Goal: Task Accomplishment & Management: Complete application form

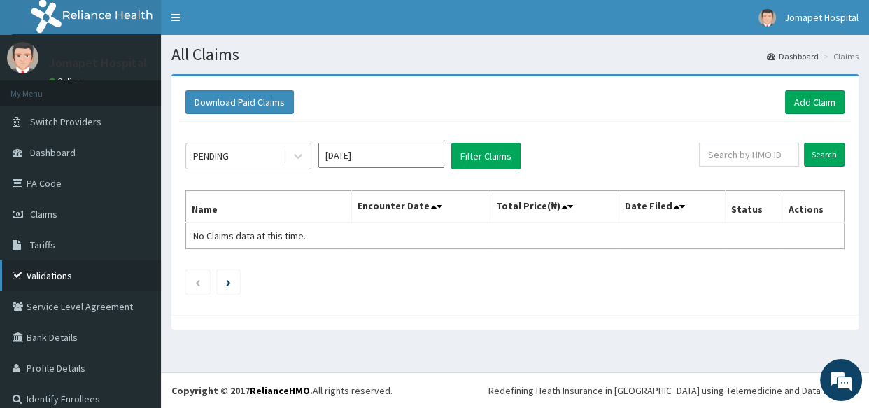
click at [50, 271] on link "Validations" at bounding box center [80, 275] width 161 height 31
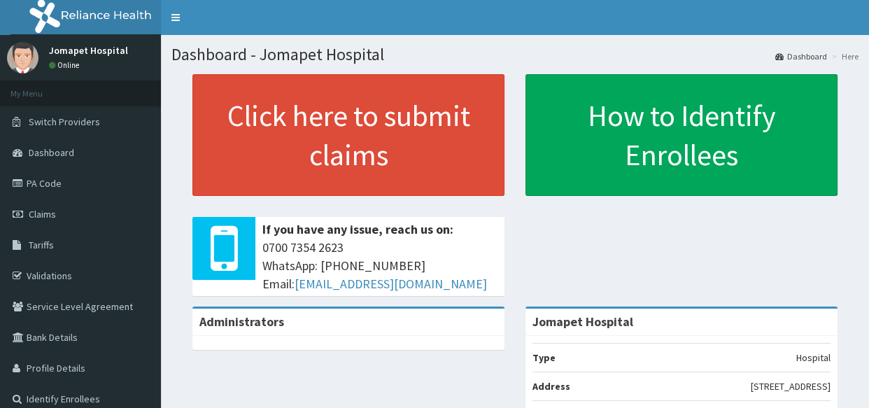
click at [48, 185] on link "PA Code" at bounding box center [80, 183] width 161 height 31
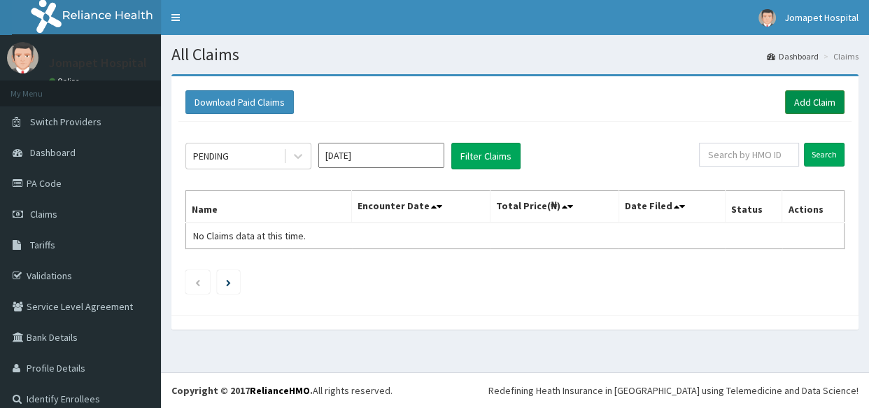
click at [808, 99] on link "Add Claim" at bounding box center [814, 102] width 59 height 24
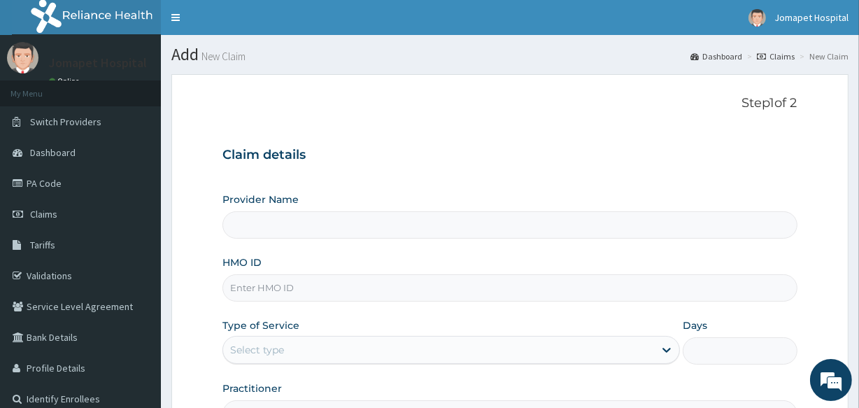
type input "Jomapet Hospital"
click at [287, 294] on input "HMO ID" at bounding box center [509, 287] width 574 height 27
type input "DTE/10014/C"
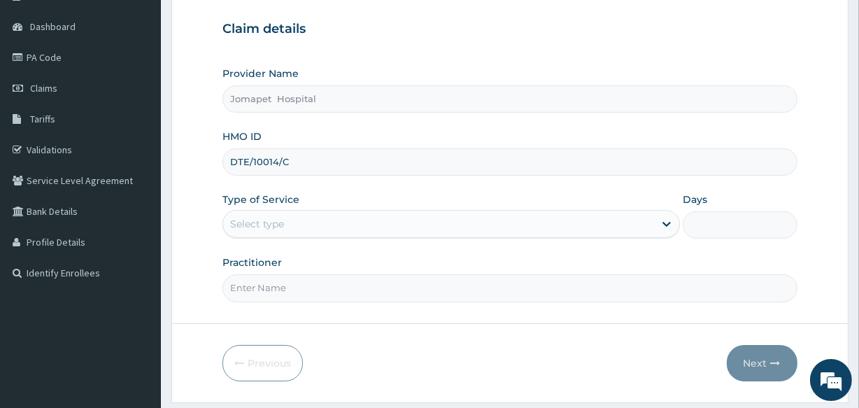
scroll to position [127, 0]
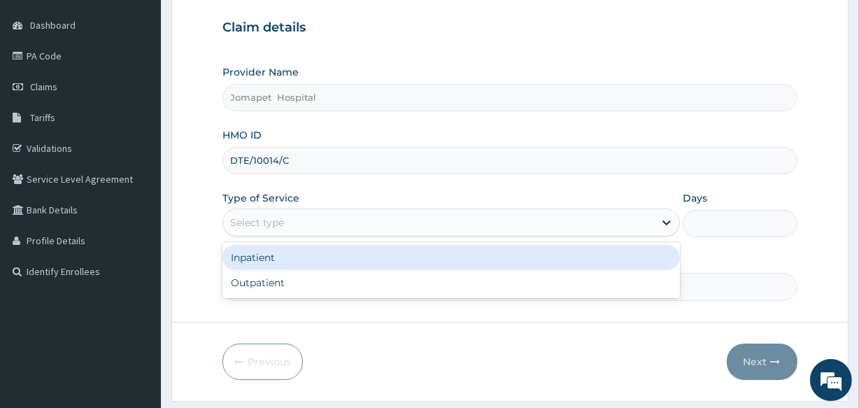
click at [287, 217] on div "Select type" at bounding box center [438, 222] width 431 height 22
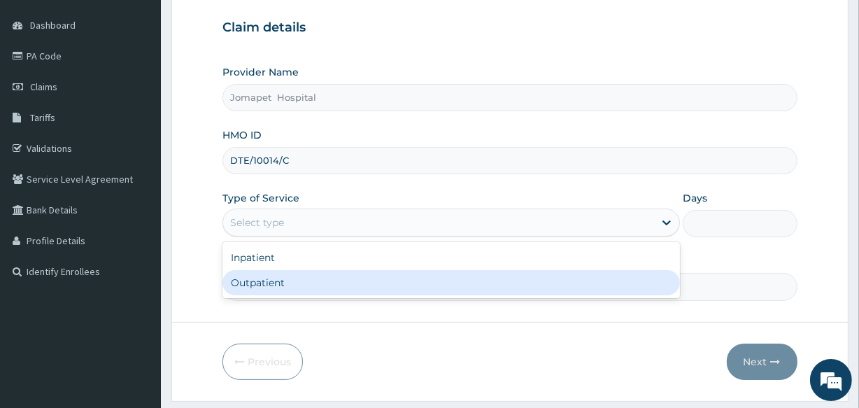
click at [283, 283] on div "Outpatient" at bounding box center [450, 282] width 457 height 25
type input "1"
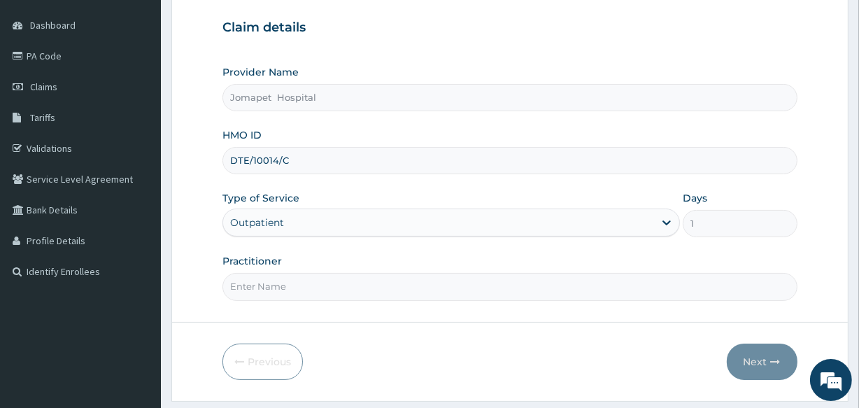
click at [269, 289] on input "Practitioner" at bounding box center [509, 286] width 574 height 27
type input "DR JOACHIM"
click at [758, 361] on button "Next" at bounding box center [762, 361] width 71 height 36
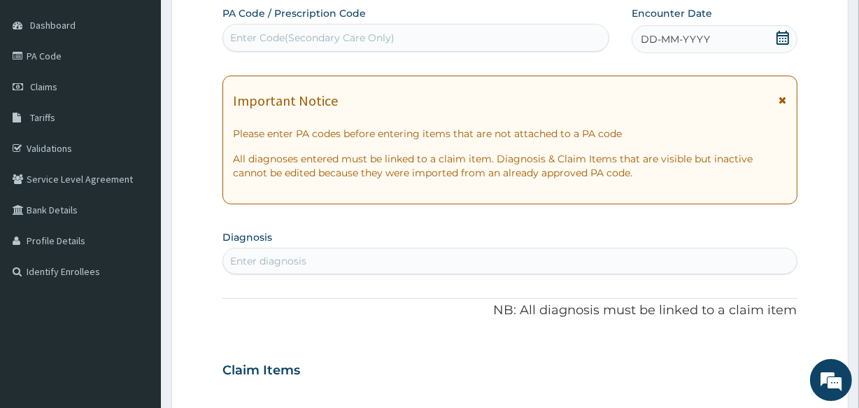
click at [639, 37] on div "DD-MM-YYYY" at bounding box center [715, 39] width 166 height 28
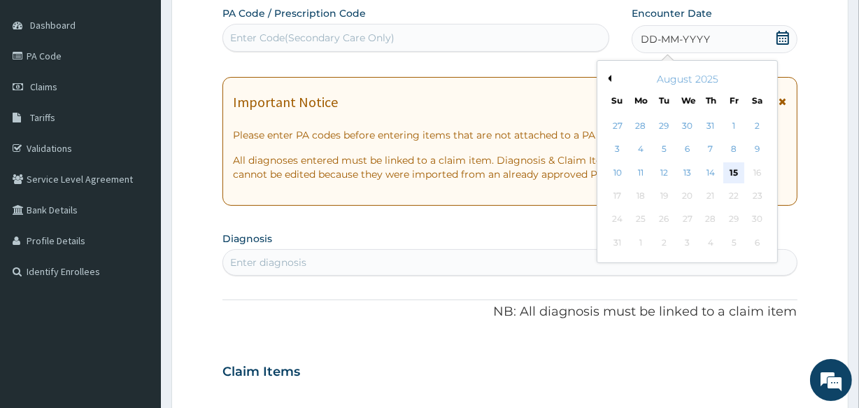
click at [727, 167] on div "15" at bounding box center [733, 172] width 21 height 21
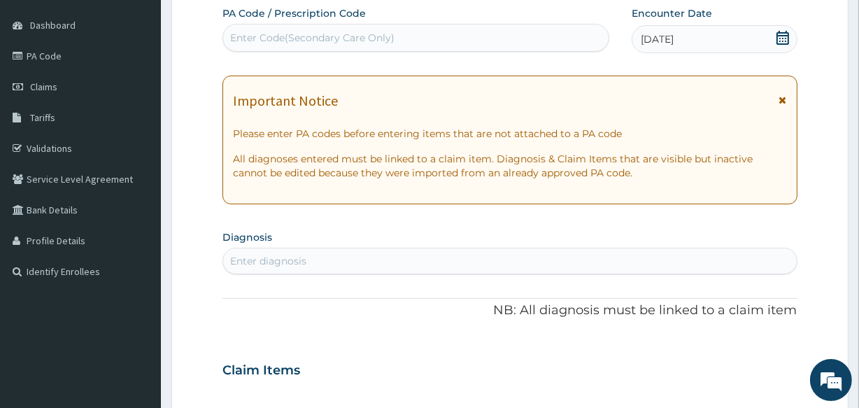
click at [288, 258] on div "Enter diagnosis" at bounding box center [268, 261] width 76 height 14
type input "M"
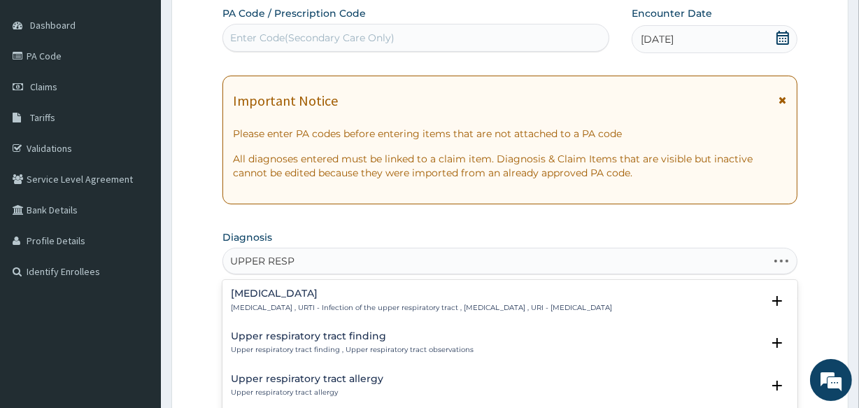
type input "UPPER RESPI"
click at [313, 295] on h4 "Upper respiratory infection" at bounding box center [421, 293] width 381 height 10
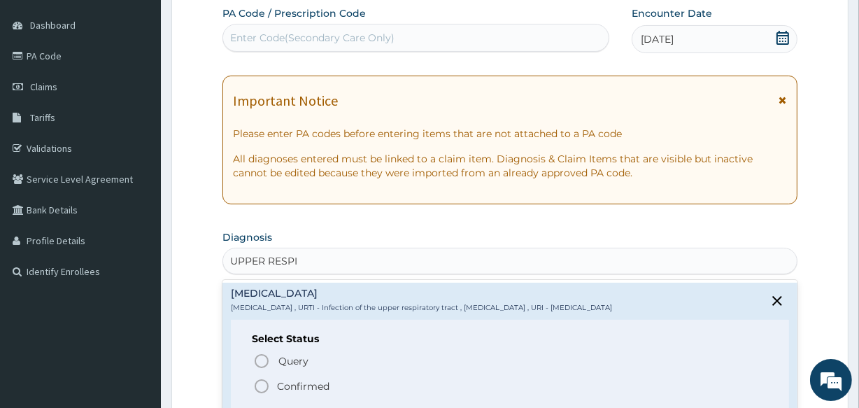
click at [265, 385] on icon "status option filled" at bounding box center [261, 386] width 17 height 17
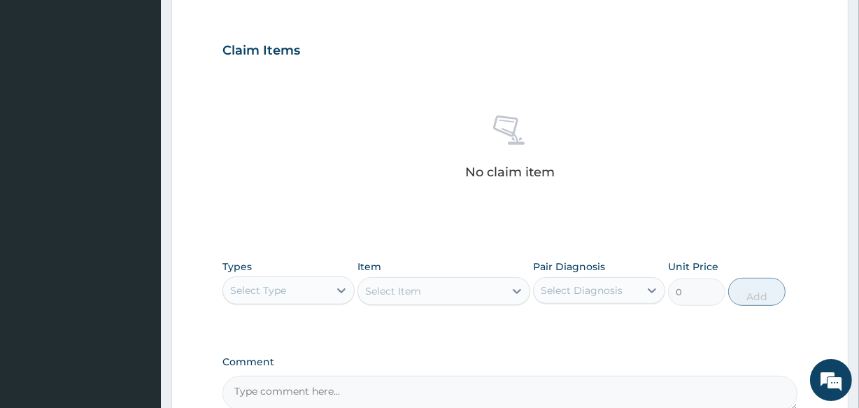
scroll to position [488, 0]
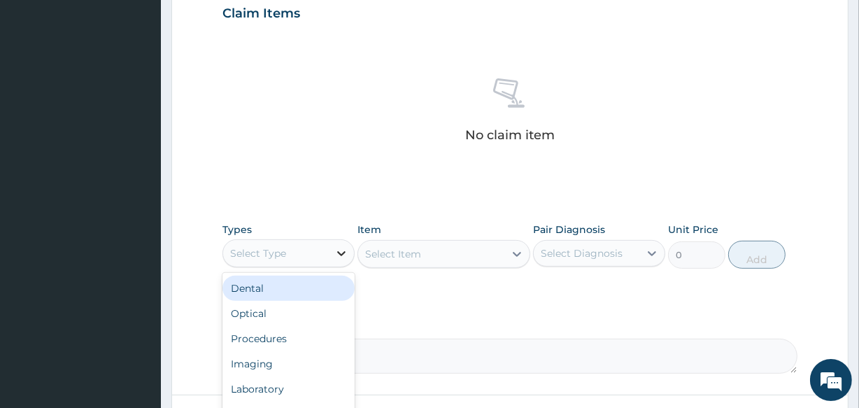
click at [346, 249] on icon at bounding box center [341, 253] width 14 height 14
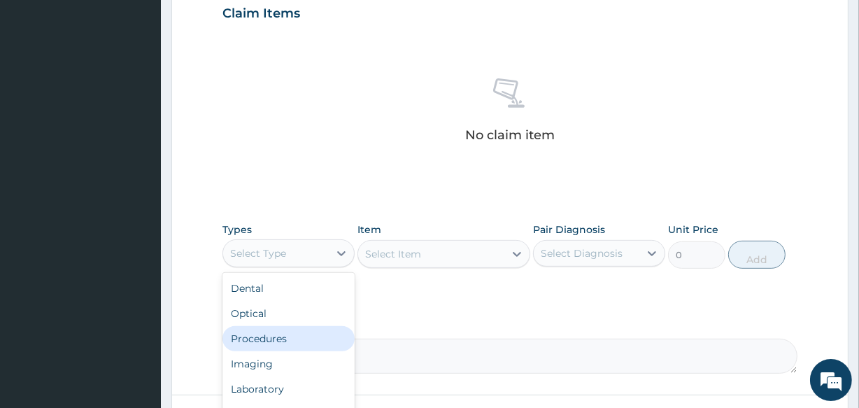
click at [292, 336] on div "Procedures" at bounding box center [288, 338] width 132 height 25
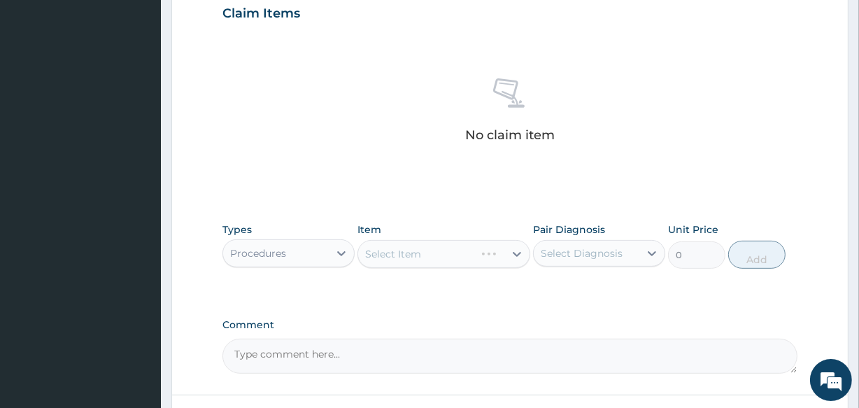
click at [369, 262] on div "Select Item" at bounding box center [443, 254] width 172 height 28
click at [369, 253] on div "Select Item" at bounding box center [443, 254] width 172 height 28
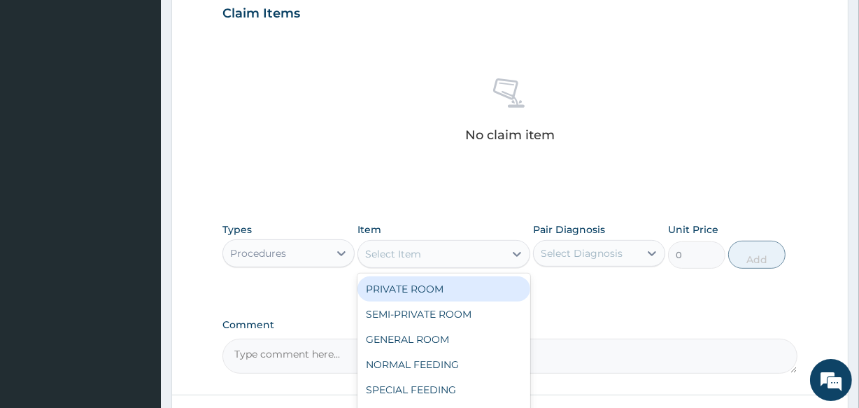
click at [365, 253] on div "Select Item" at bounding box center [393, 254] width 56 height 14
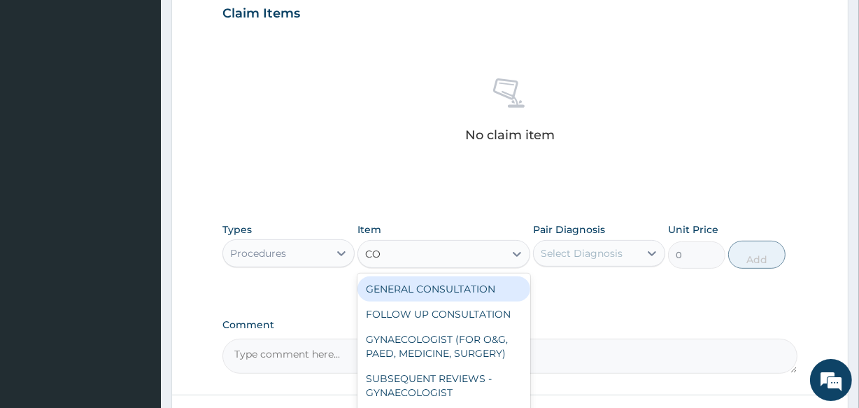
type input "CON"
click at [441, 290] on div "GENERAL CONSULTATION" at bounding box center [443, 288] width 172 height 25
type input "2000"
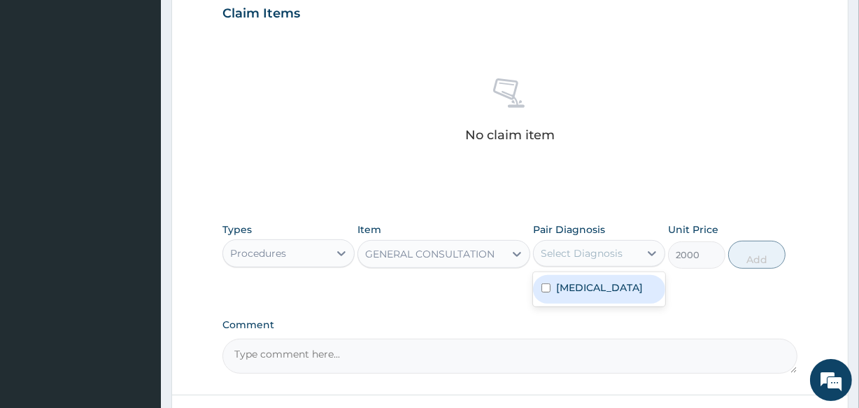
click at [538, 252] on div "Select Diagnosis" at bounding box center [587, 253] width 106 height 22
click at [544, 292] on input "checkbox" at bounding box center [545, 287] width 9 height 9
checkbox input "true"
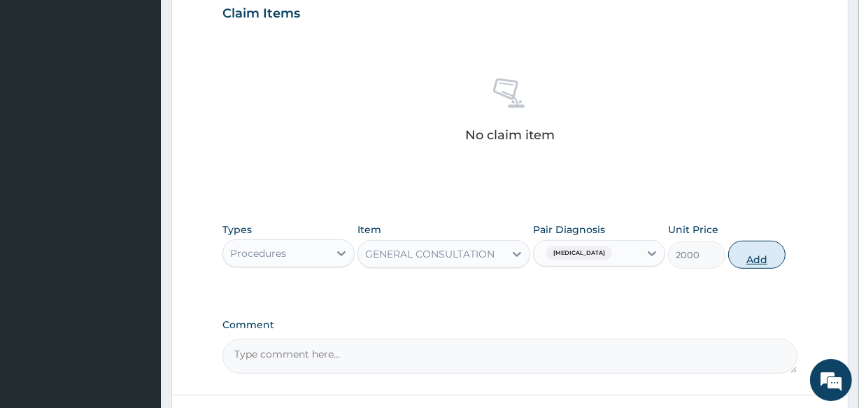
click at [743, 254] on button "Add" at bounding box center [756, 255] width 57 height 28
type input "0"
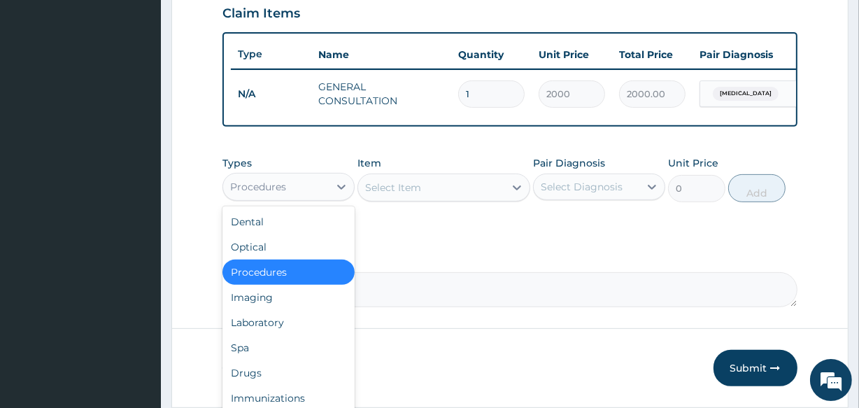
click at [304, 198] on div "Procedures" at bounding box center [276, 187] width 106 height 22
type input "DR"
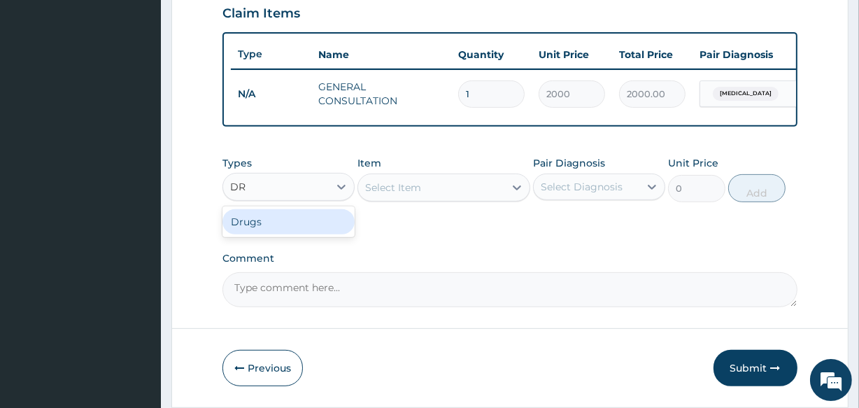
click at [274, 234] on div "Drugs" at bounding box center [288, 221] width 132 height 25
click at [366, 200] on div "Select Item" at bounding box center [443, 187] width 172 height 28
click at [367, 195] on div "Select Item" at bounding box center [443, 187] width 172 height 28
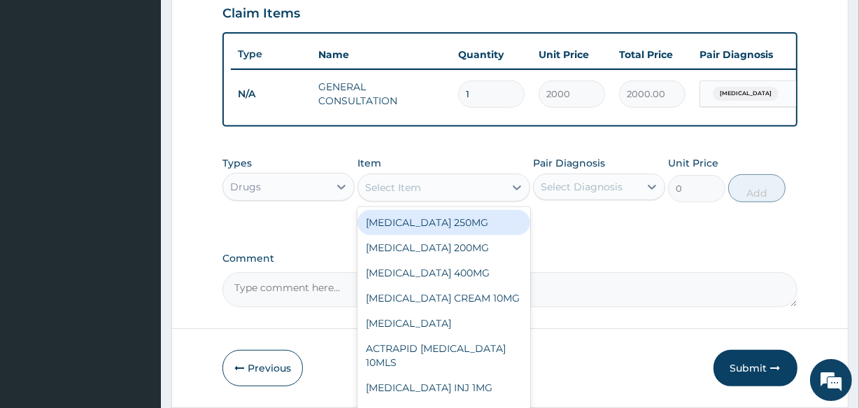
click at [367, 194] on div "Select Item" at bounding box center [393, 187] width 56 height 14
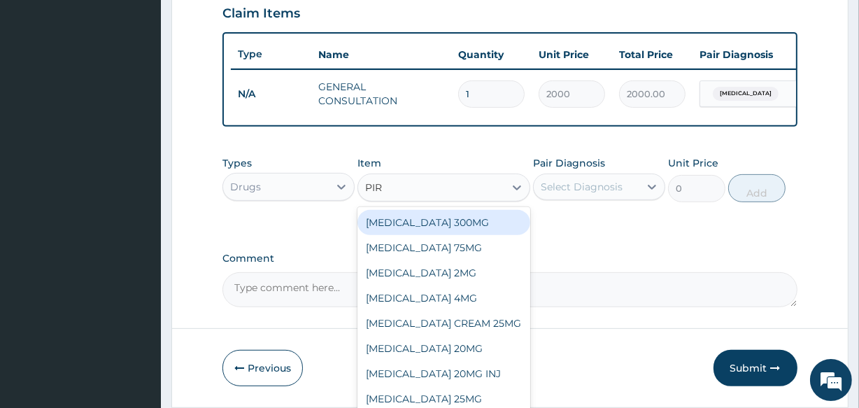
type input "PIRI"
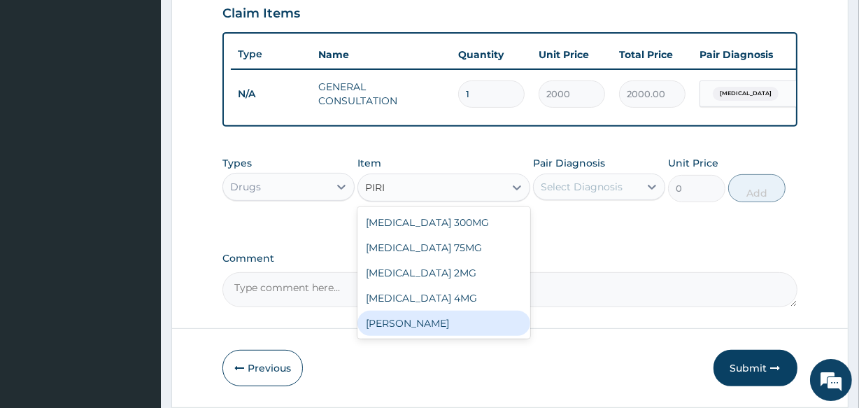
click at [397, 333] on div "Syr Piriton" at bounding box center [443, 323] width 172 height 25
type input "1000"
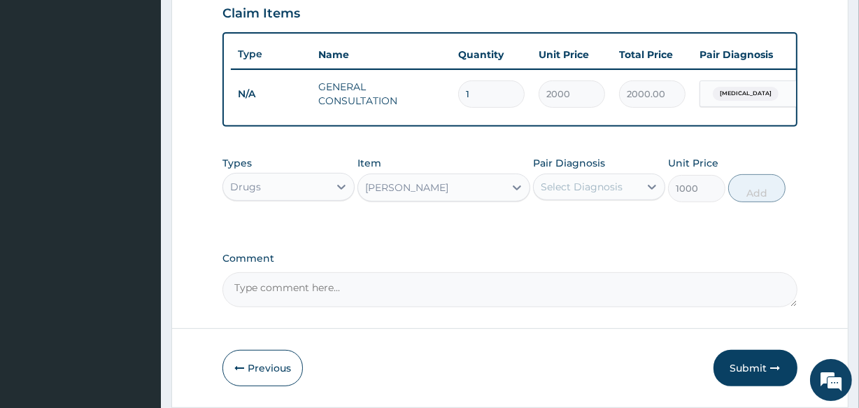
click at [539, 194] on div "Select Diagnosis" at bounding box center [587, 187] width 106 height 22
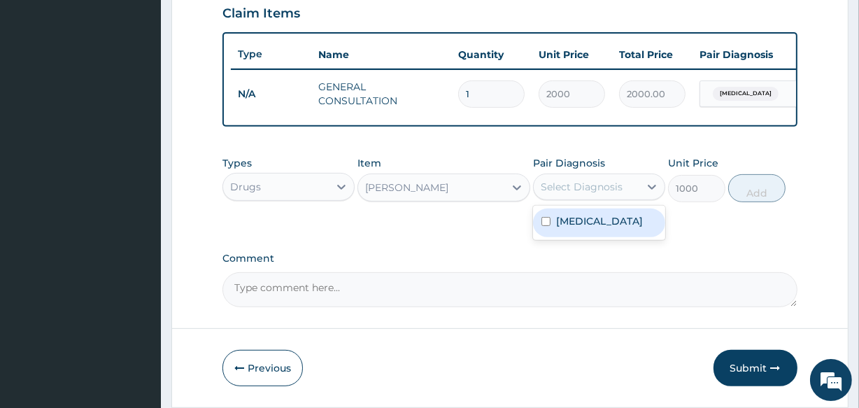
click at [545, 226] on input "checkbox" at bounding box center [545, 221] width 9 height 9
checkbox input "true"
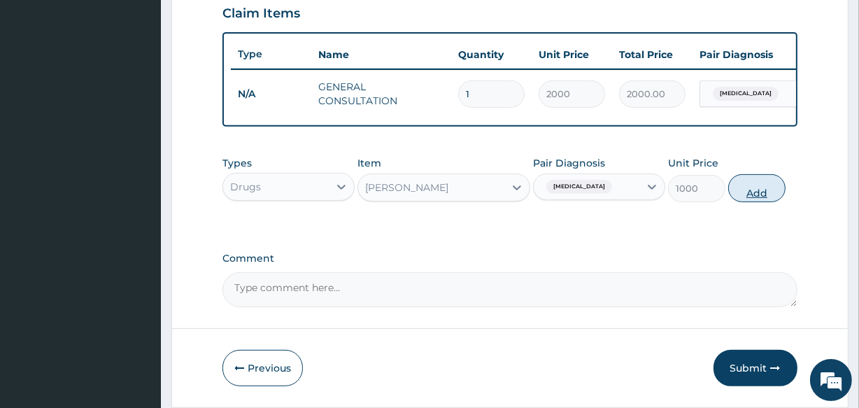
click at [748, 202] on button "Add" at bounding box center [756, 188] width 57 height 28
type input "0"
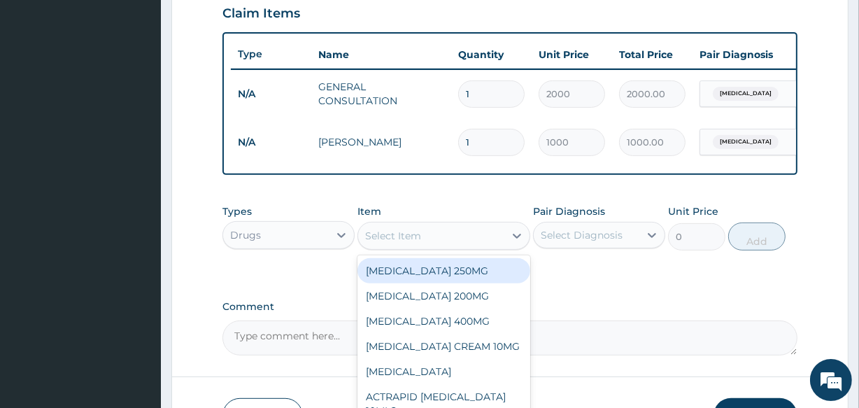
click at [378, 236] on div "Select Item" at bounding box center [430, 236] width 145 height 22
type input "VITA"
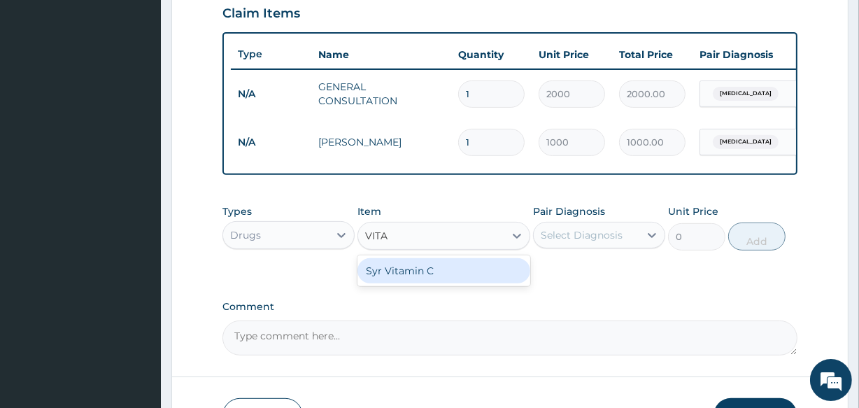
click at [385, 280] on div "Syr Vitamin C" at bounding box center [443, 270] width 172 height 25
type input "1000"
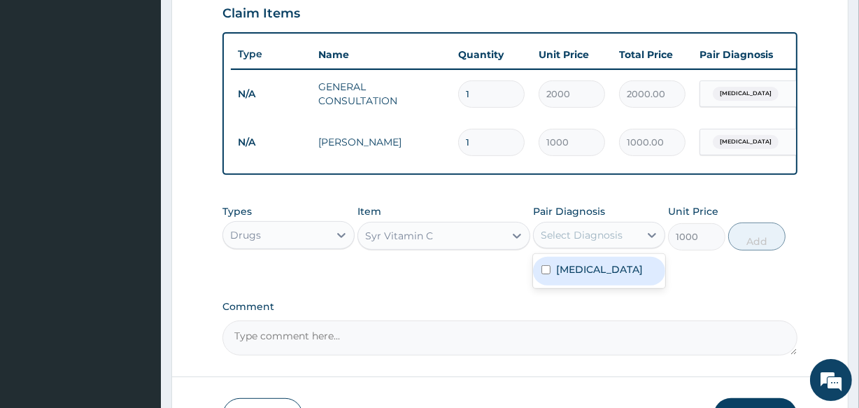
click at [535, 246] on div "Select Diagnosis" at bounding box center [587, 235] width 106 height 22
click at [543, 274] on input "checkbox" at bounding box center [545, 269] width 9 height 9
checkbox input "true"
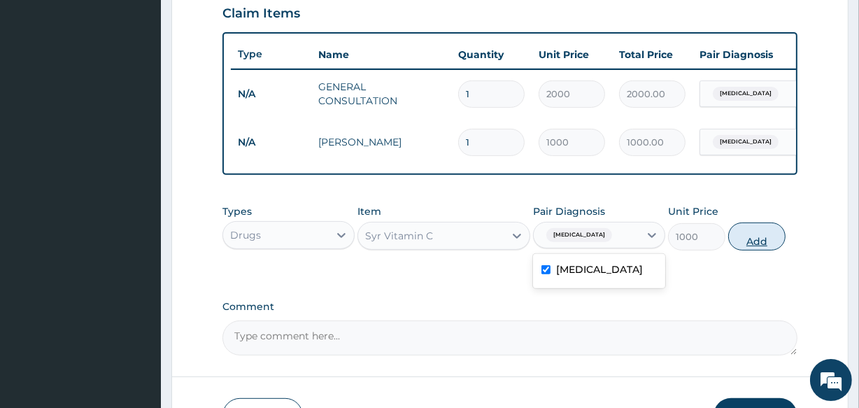
click at [757, 246] on button "Add" at bounding box center [756, 236] width 57 height 28
type input "0"
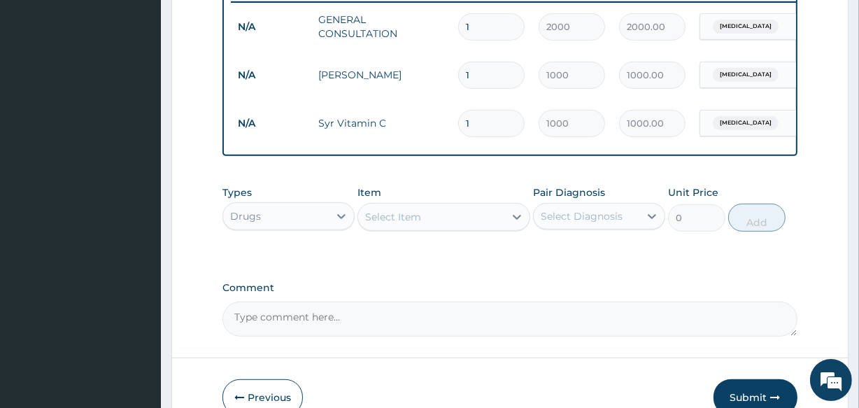
scroll to position [576, 0]
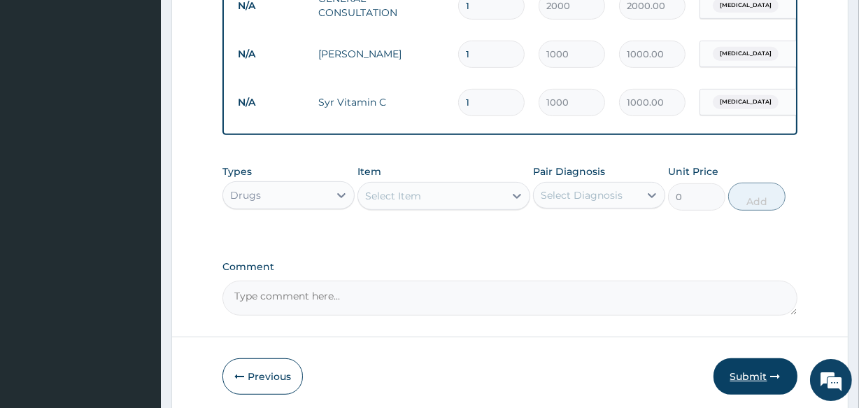
click at [748, 381] on button "Submit" at bounding box center [755, 376] width 84 height 36
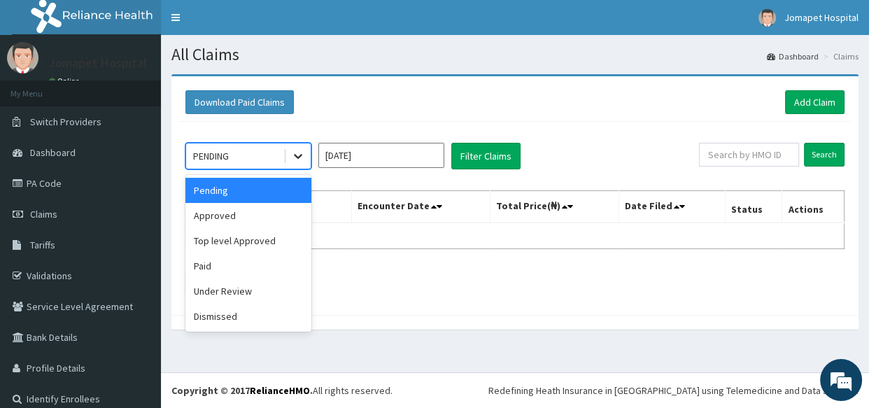
click at [297, 163] on div at bounding box center [297, 155] width 25 height 25
click at [277, 214] on div "Approved" at bounding box center [248, 215] width 126 height 25
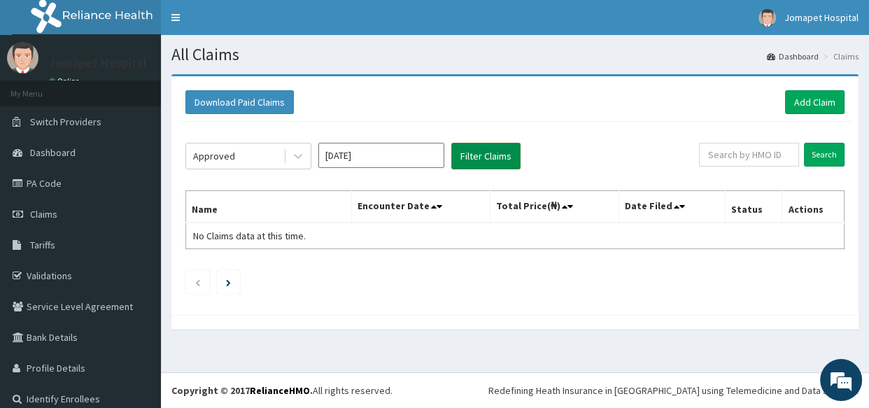
click at [472, 153] on button "Filter Claims" at bounding box center [485, 156] width 69 height 27
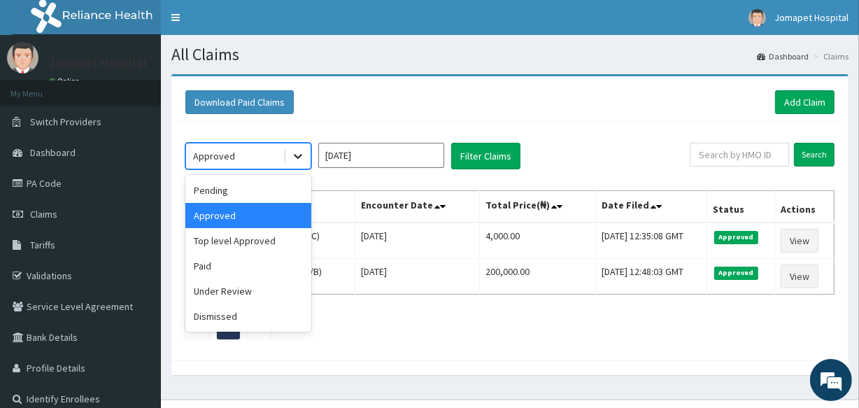
click at [294, 148] on div at bounding box center [297, 155] width 25 height 25
click at [258, 235] on div "Top level Approved" at bounding box center [248, 240] width 126 height 25
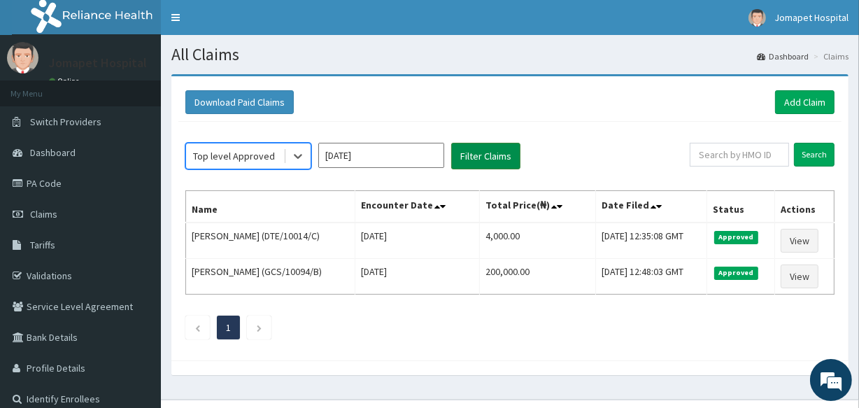
click at [483, 150] on button "Filter Claims" at bounding box center [485, 156] width 69 height 27
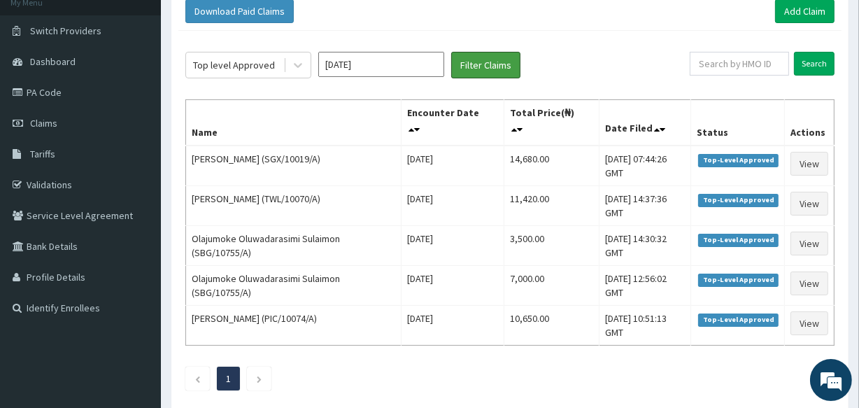
scroll to position [92, 0]
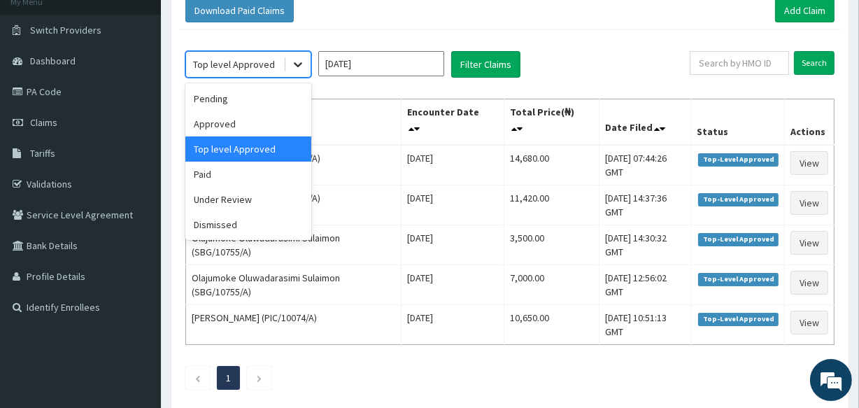
click at [294, 66] on icon at bounding box center [298, 64] width 14 height 14
click at [256, 194] on div "Under Review" at bounding box center [248, 199] width 126 height 25
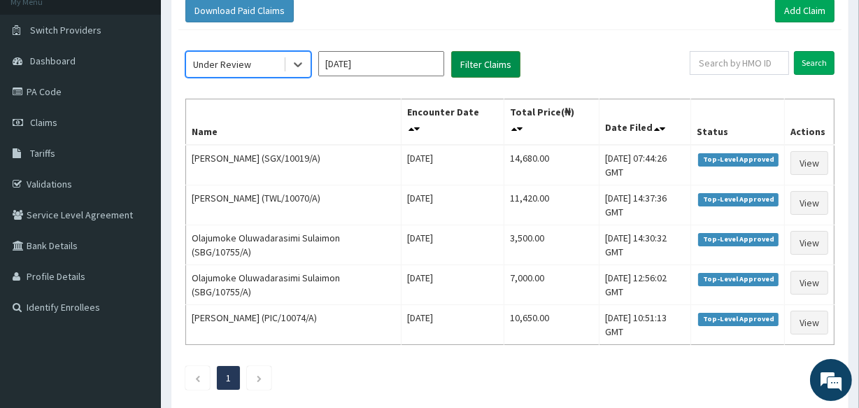
click at [483, 57] on button "Filter Claims" at bounding box center [485, 64] width 69 height 27
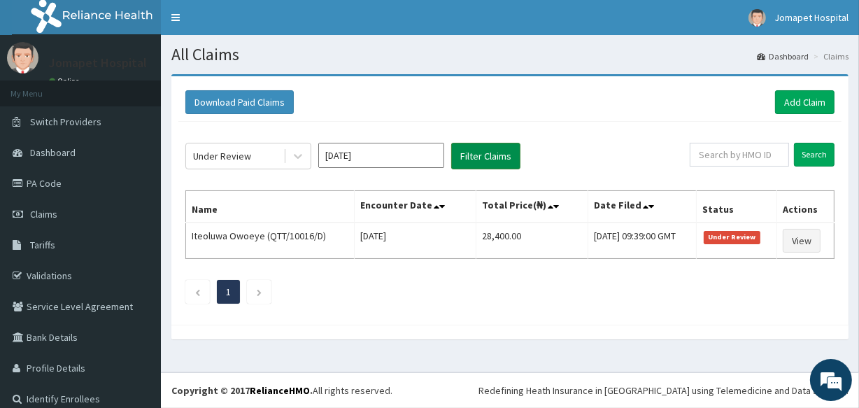
scroll to position [0, 0]
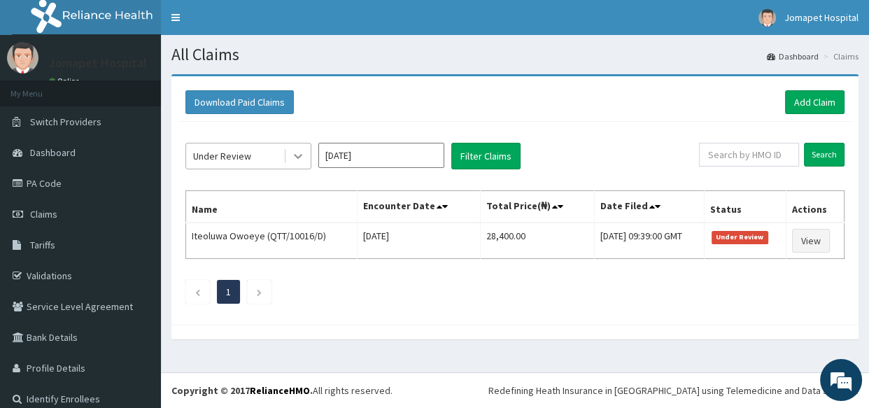
click at [299, 154] on icon at bounding box center [298, 156] width 14 height 14
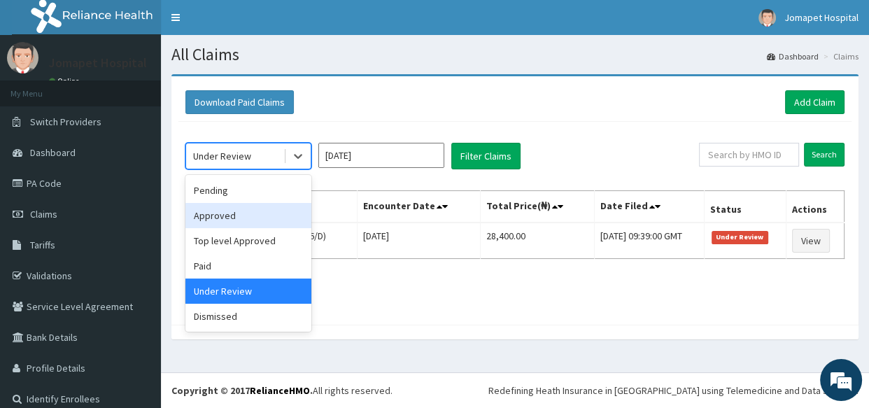
click at [261, 209] on div "Approved" at bounding box center [248, 215] width 126 height 25
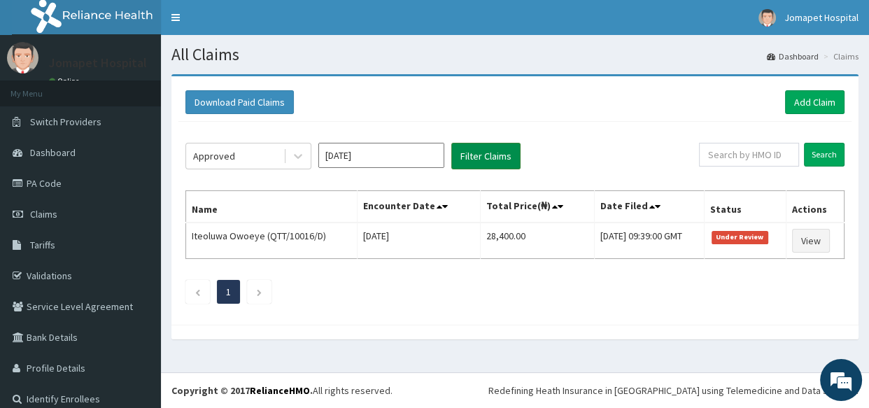
click at [469, 157] on button "Filter Claims" at bounding box center [485, 156] width 69 height 27
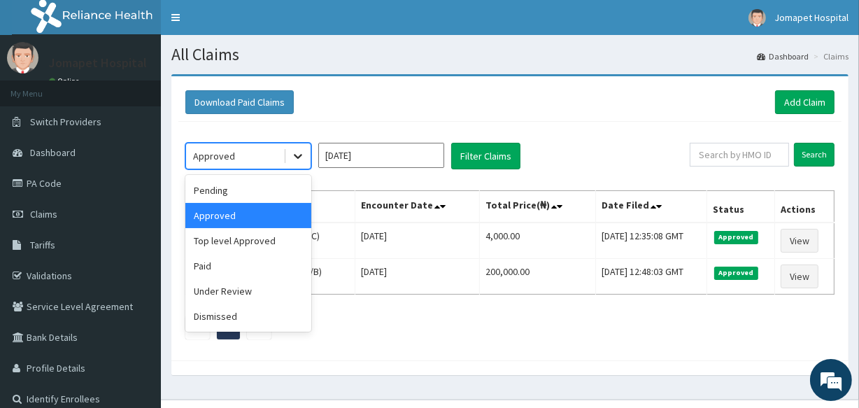
click at [300, 152] on icon at bounding box center [298, 156] width 14 height 14
click at [262, 238] on div "Top level Approved" at bounding box center [248, 240] width 126 height 25
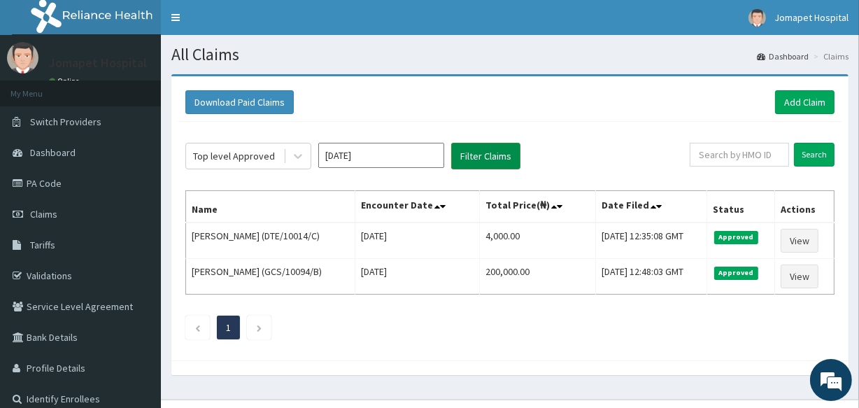
click at [483, 155] on button "Filter Claims" at bounding box center [485, 156] width 69 height 27
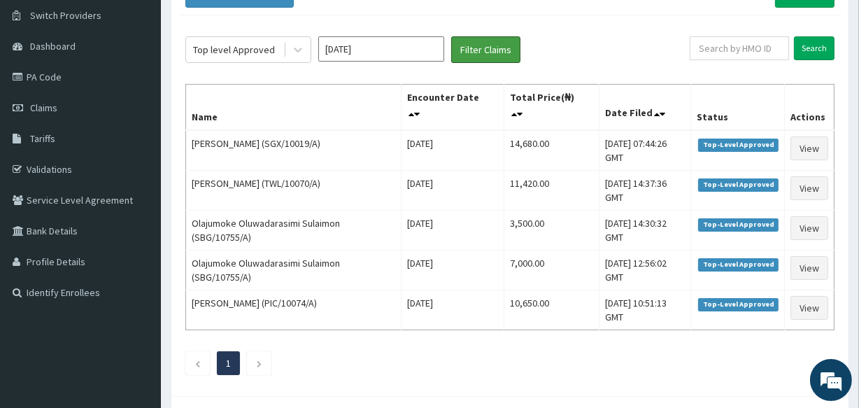
scroll to position [107, 0]
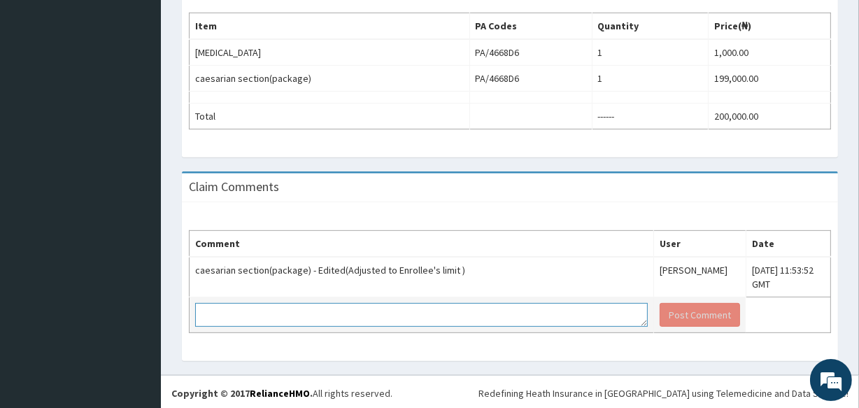
click at [437, 320] on textarea at bounding box center [421, 315] width 453 height 24
type textarea "r"
type textarea "RELIANCE SHOULD CONTACT THE ENROLLEE ON THIS."
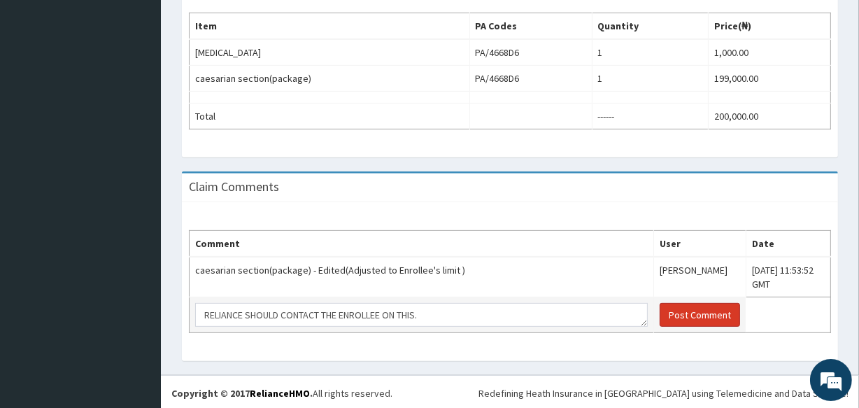
click at [660, 305] on button "Post Comment" at bounding box center [700, 315] width 80 height 24
